Goal: Task Accomplishment & Management: Manage account settings

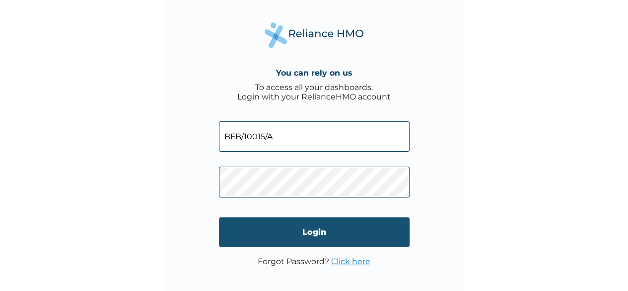
click at [357, 227] on input "Login" at bounding box center [314, 231] width 191 height 29
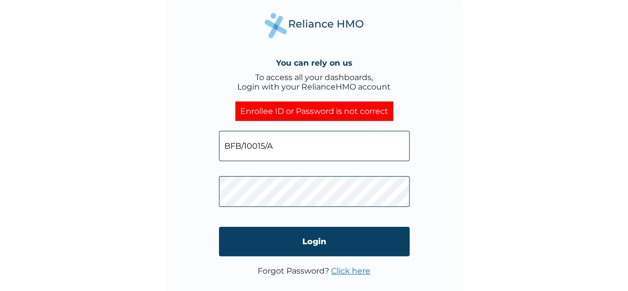
click input "Login" at bounding box center [314, 240] width 191 height 29
click at [293, 134] on input "BFB/10015/A" at bounding box center [314, 146] width 191 height 30
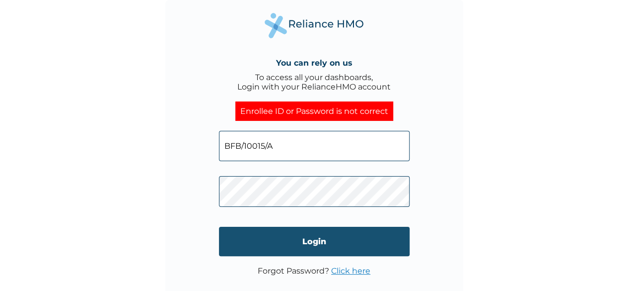
click at [285, 243] on input "Login" at bounding box center [314, 240] width 191 height 29
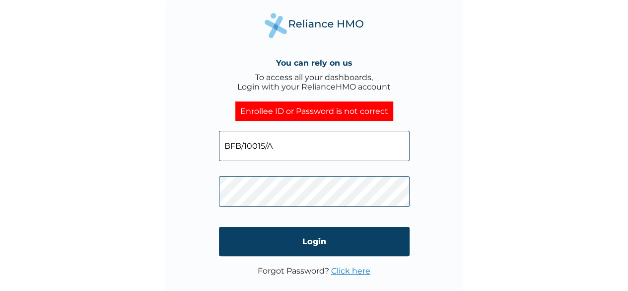
click at [285, 140] on input "BFB/10015/A" at bounding box center [314, 146] width 191 height 30
click input "Login" at bounding box center [314, 240] width 191 height 29
